Goal: Information Seeking & Learning: Learn about a topic

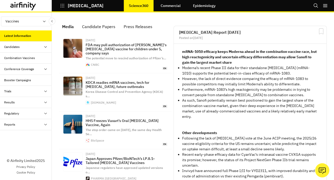
scroll to position [368, 155]
click at [19, 52] on div "Candidates" at bounding box center [26, 47] width 52 height 11
click at [18, 80] on div "Combination Vaccines" at bounding box center [19, 80] width 31 height 5
